Goal: Task Accomplishment & Management: Manage account settings

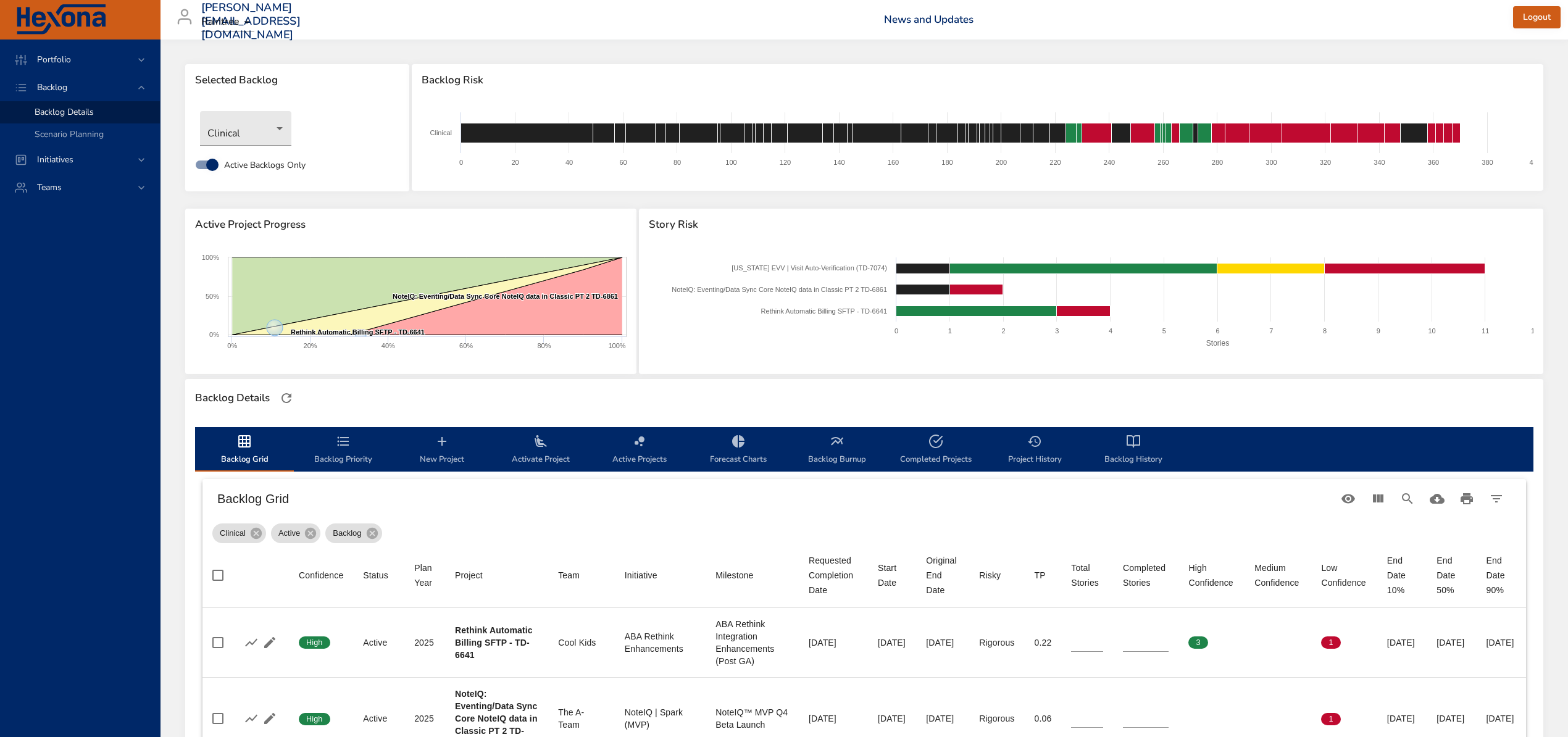
scroll to position [411, 0]
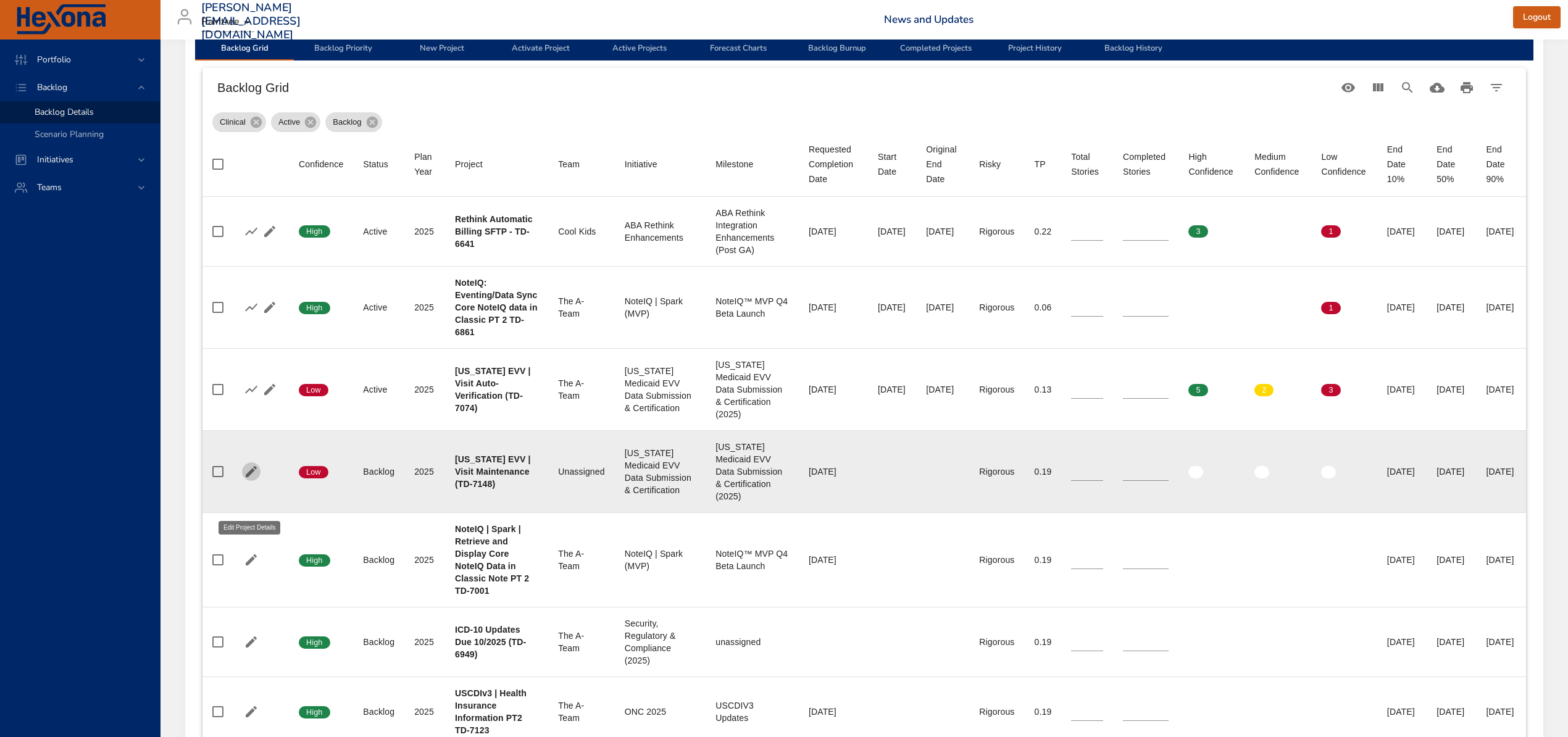
click at [250, 477] on icon "button" at bounding box center [251, 472] width 12 height 12
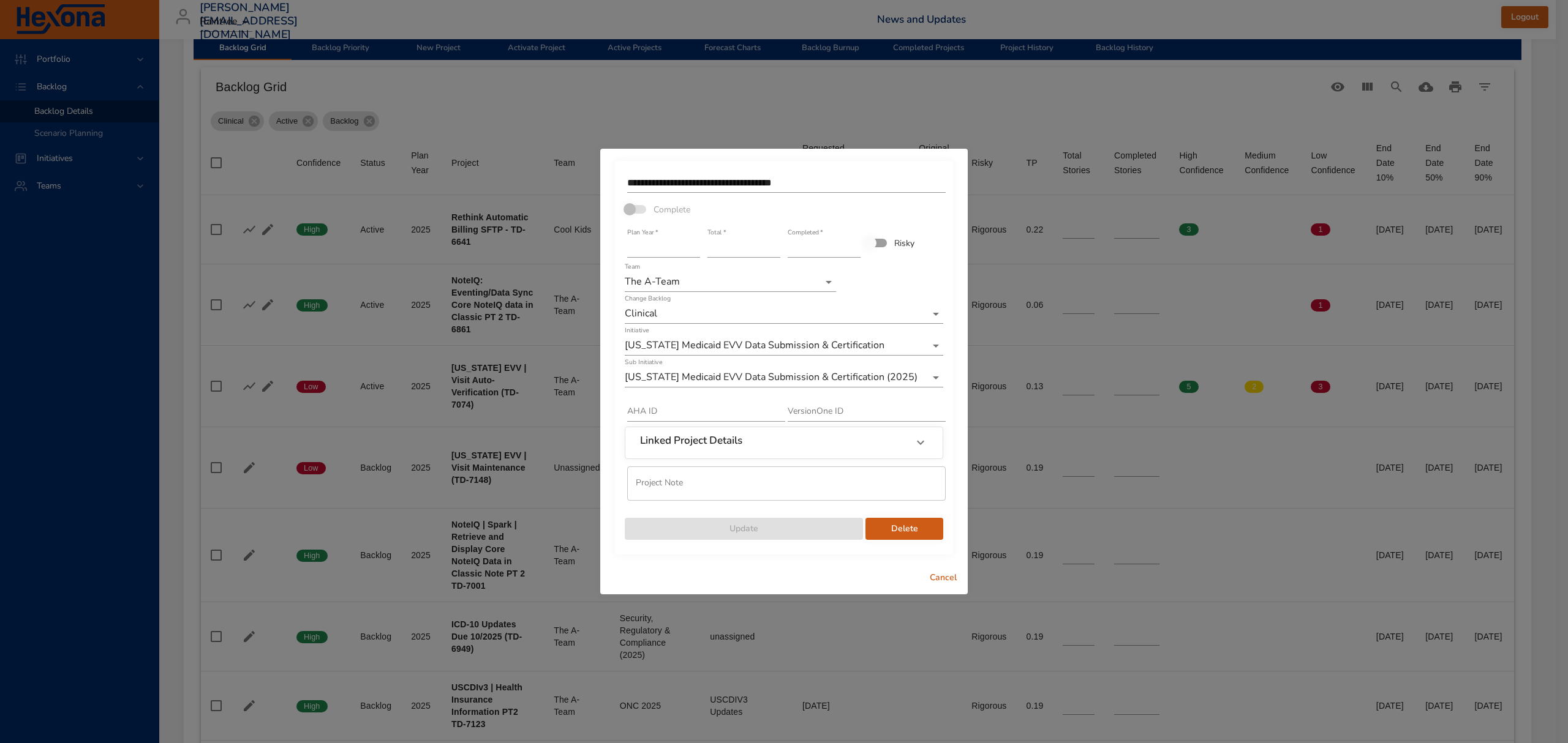
click at [775, 251] on input "*" at bounding box center [743, 248] width 73 height 20
click at [775, 250] on input "*" at bounding box center [743, 248] width 73 height 20
type input "*"
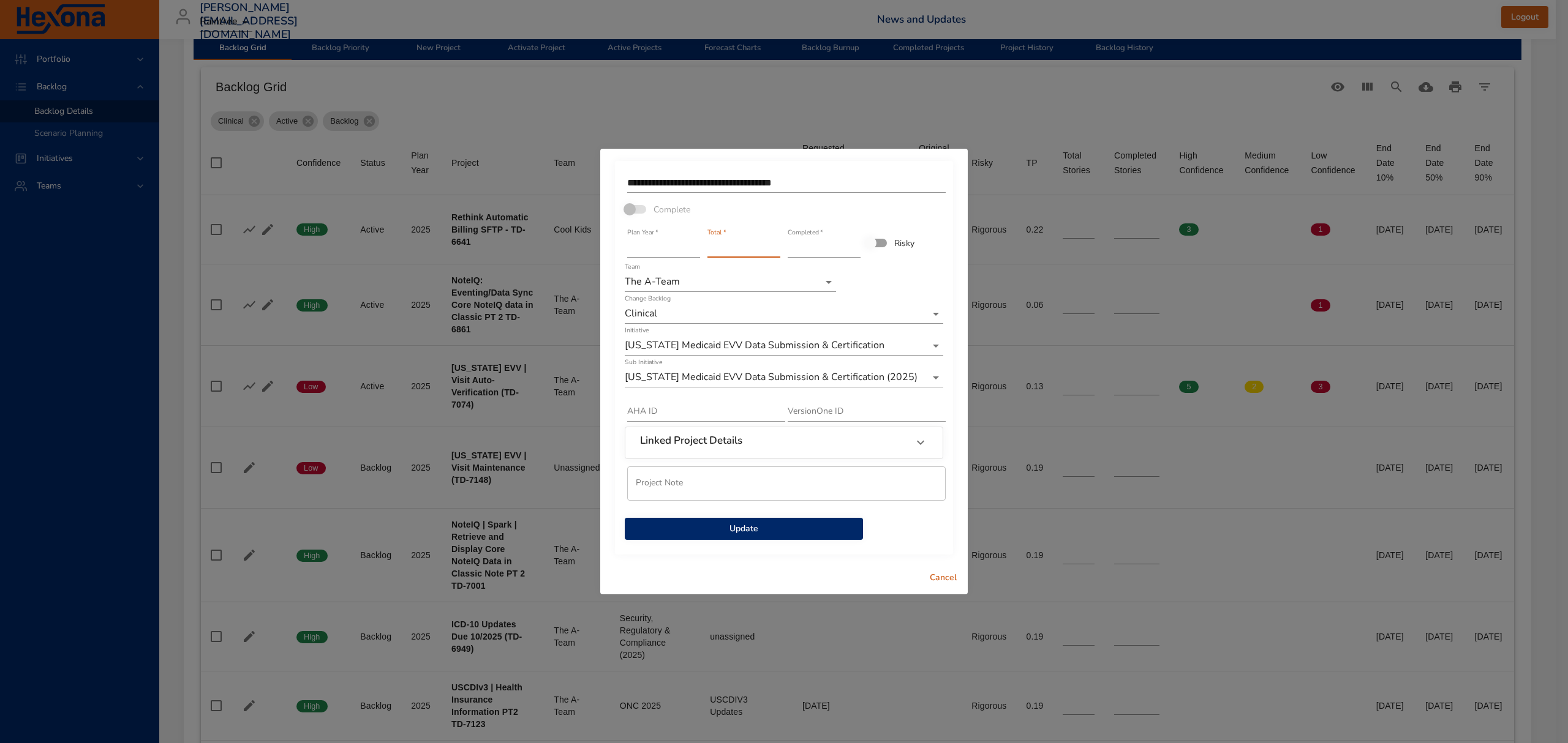
click at [775, 250] on input "*" at bounding box center [743, 248] width 73 height 20
click at [789, 531] on span "Update" at bounding box center [743, 529] width 219 height 15
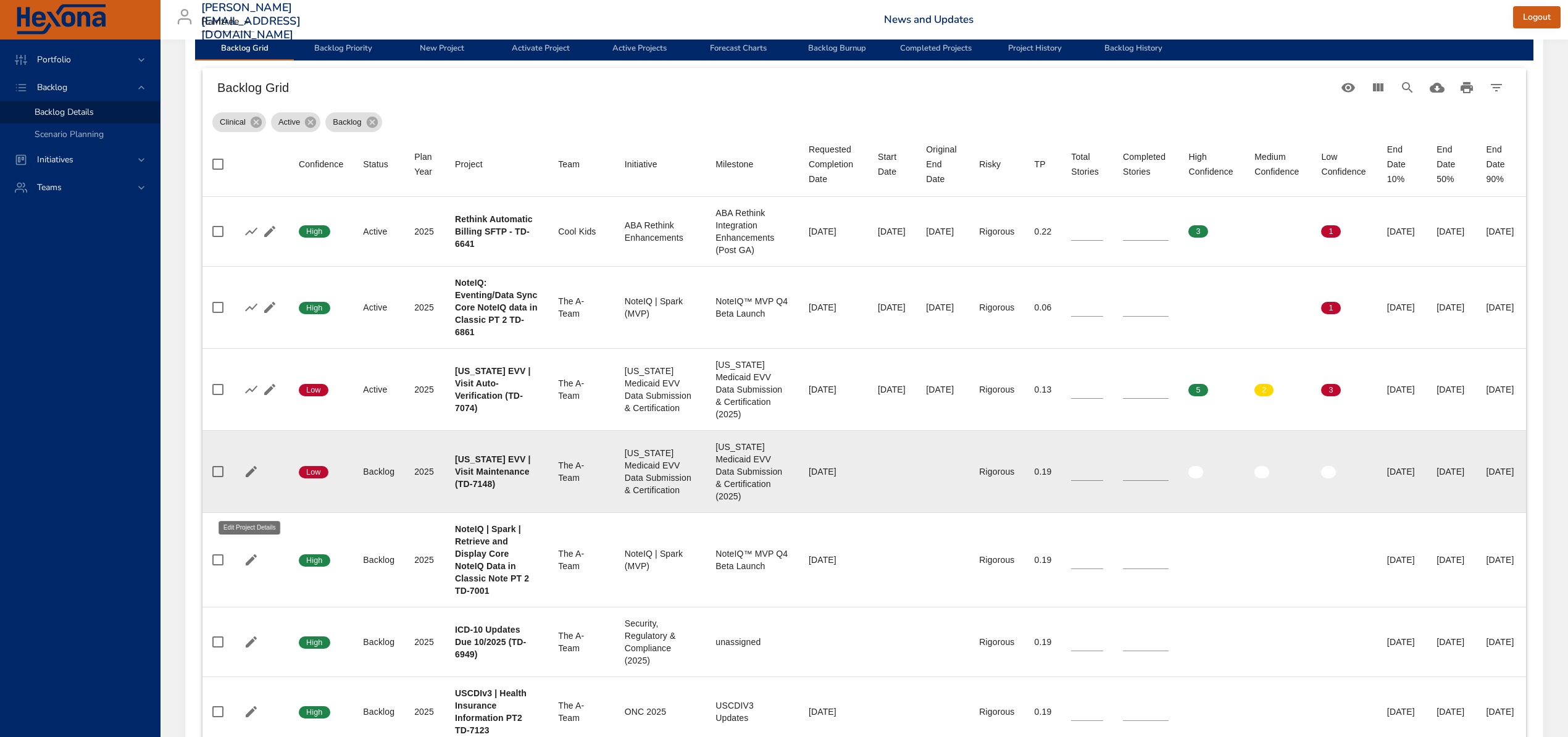
click at [255, 479] on icon "button" at bounding box center [250, 471] width 14 height 14
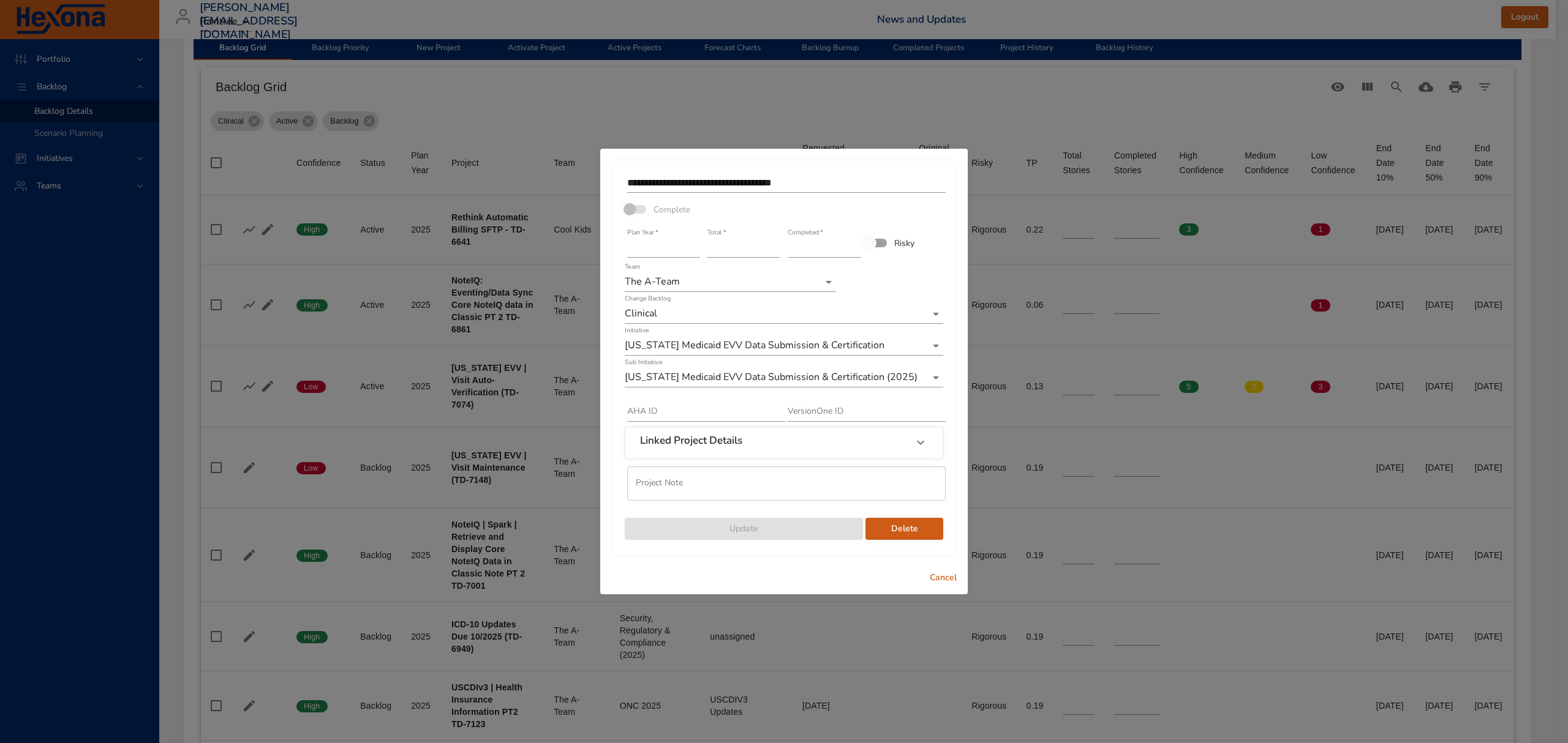
click at [948, 574] on span "Cancel" at bounding box center [943, 578] width 30 height 15
